Goal: Find specific page/section: Find specific page/section

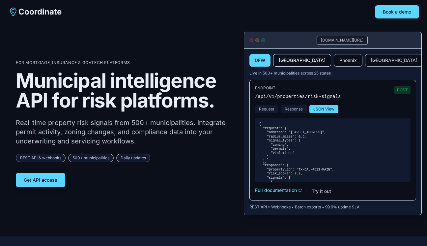
click at [291, 61] on button "Miami" at bounding box center [302, 60] width 58 height 13
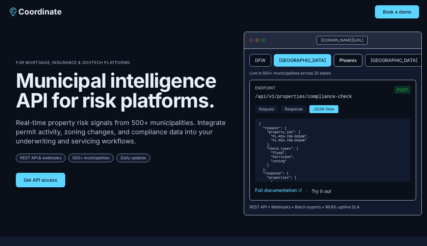
click at [334, 61] on button "Phoenix" at bounding box center [348, 60] width 29 height 13
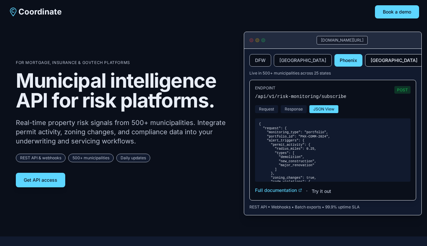
click at [365, 63] on button "Atlanta" at bounding box center [394, 60] width 58 height 13
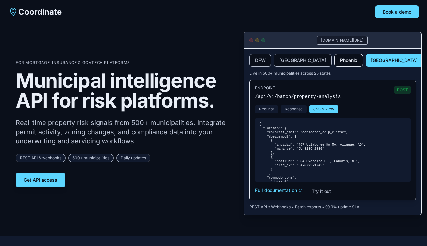
click at [334, 63] on button "Phoenix" at bounding box center [348, 60] width 29 height 13
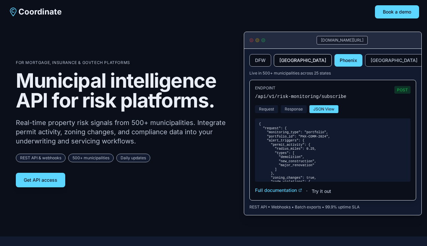
click at [290, 59] on button "Miami" at bounding box center [303, 60] width 58 height 13
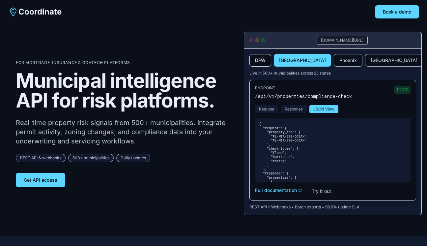
click at [258, 59] on button "DFW" at bounding box center [260, 60] width 22 height 13
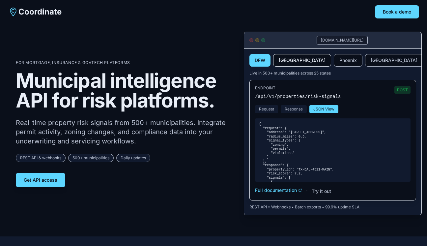
click at [285, 59] on button "Miami" at bounding box center [302, 60] width 58 height 13
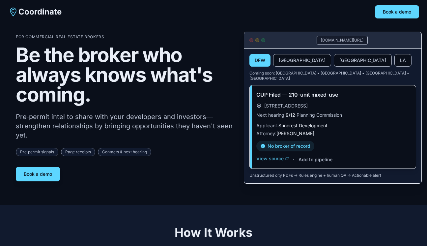
click at [276, 155] on button "View source" at bounding box center [272, 158] width 33 height 7
click at [289, 62] on button "[GEOGRAPHIC_DATA]" at bounding box center [302, 60] width 58 height 13
